Goal: Task Accomplishment & Management: Use online tool/utility

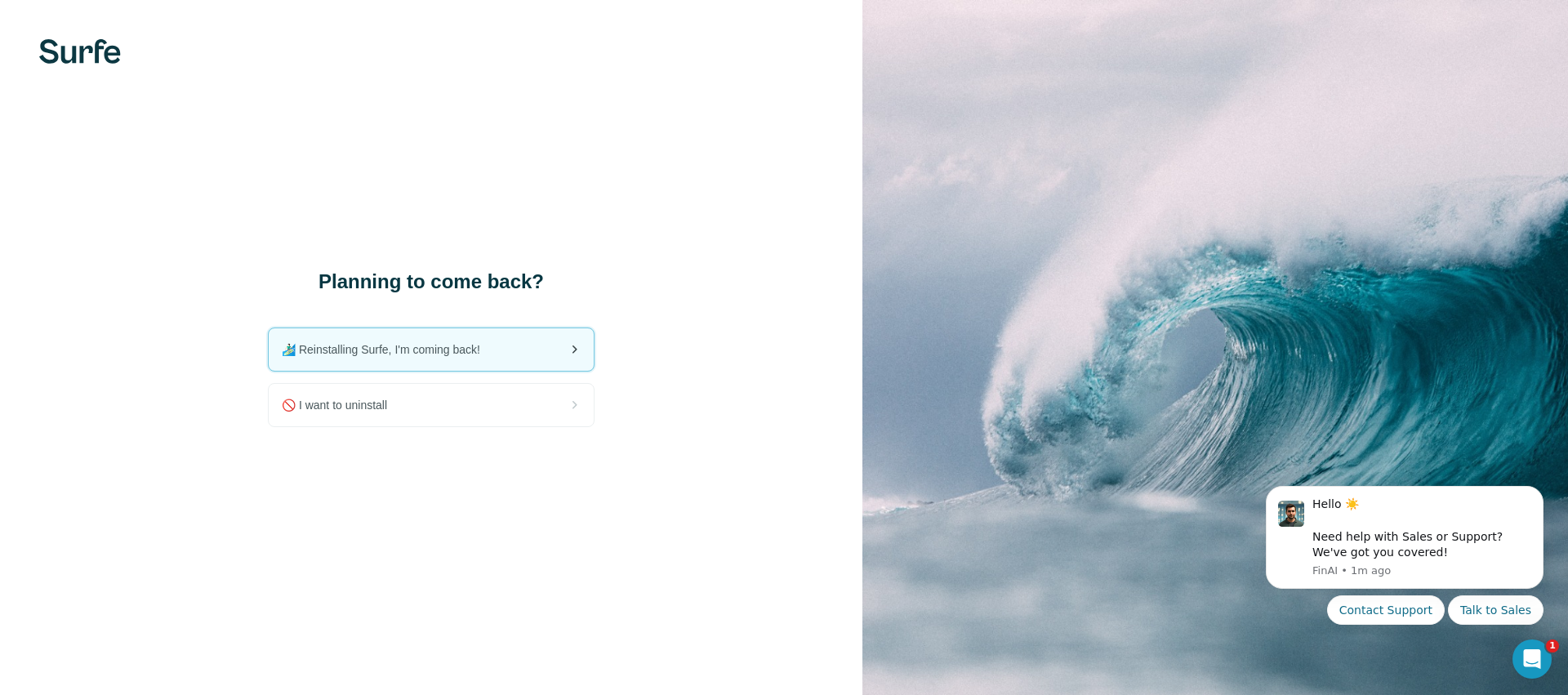
click at [366, 345] on span "🏄🏻‍♂️ Reinstalling Surfe, I'm coming back!" at bounding box center [387, 350] width 212 height 17
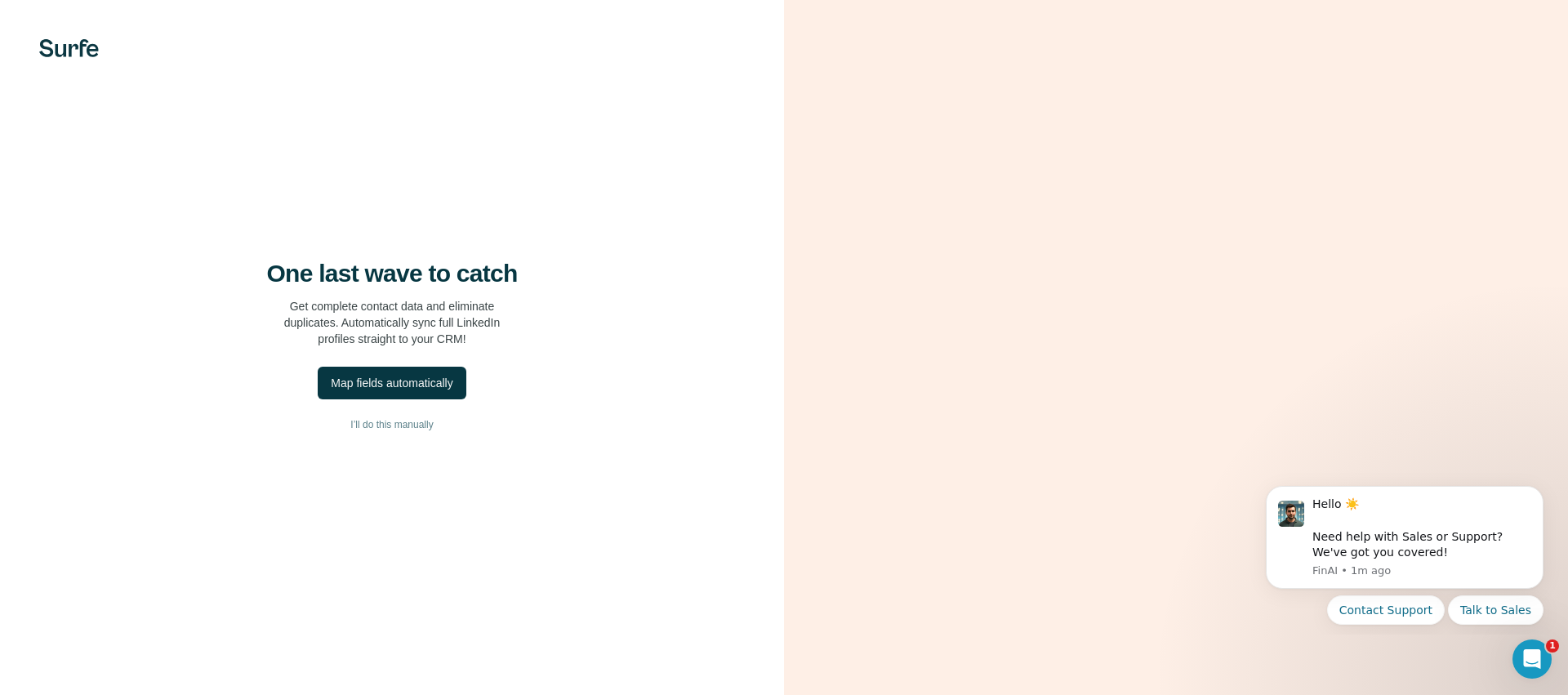
click at [396, 423] on div "One last wave to catch Get complete contact data and eliminate duplicates. Auto…" at bounding box center [392, 347] width 784 height 695
click at [414, 391] on div "Map fields automatically" at bounding box center [391, 383] width 122 height 17
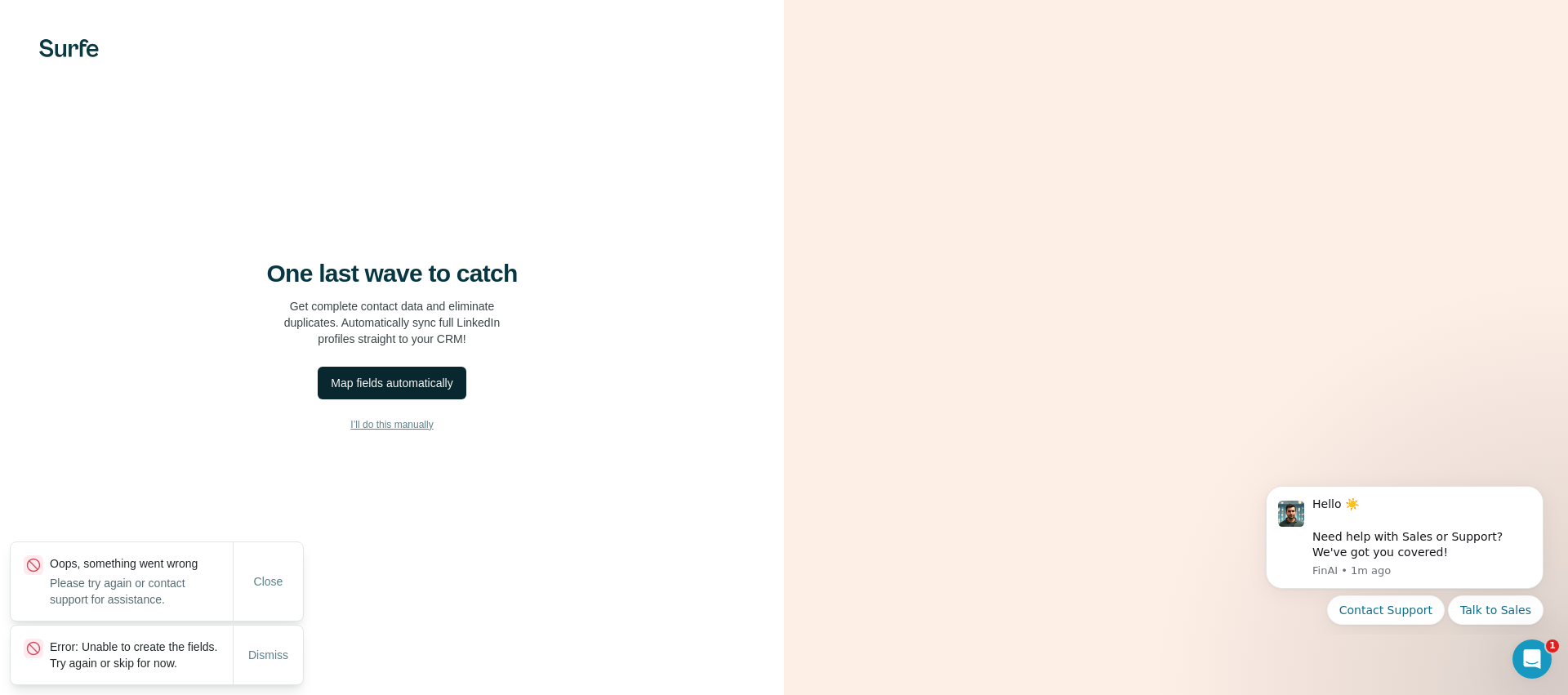
click at [386, 432] on span "I’ll do this manually" at bounding box center [391, 424] width 82 height 15
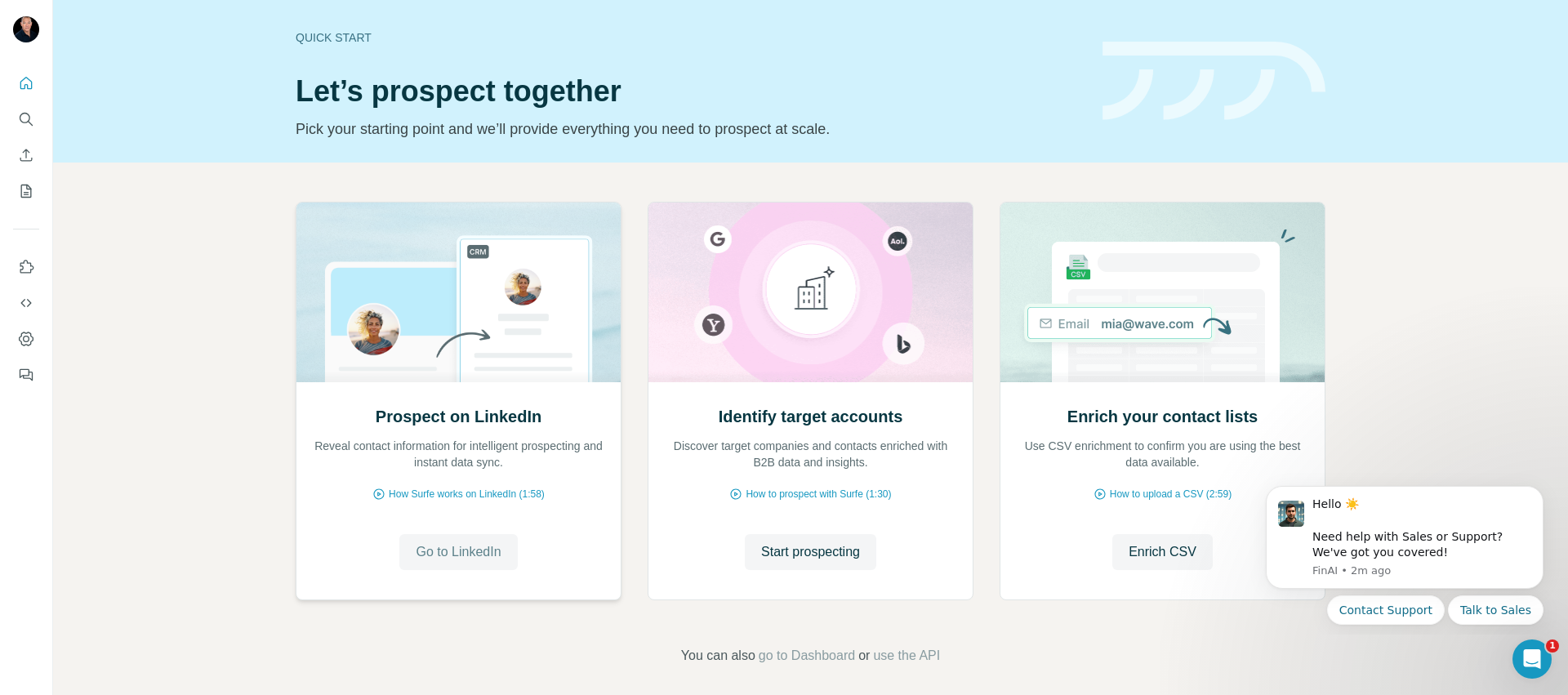
click at [463, 544] on span "Go to LinkedIn" at bounding box center [458, 552] width 85 height 20
